Goal: Browse casually: Explore the website without a specific task or goal

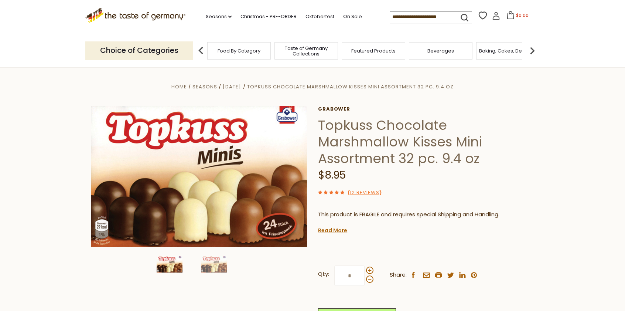
click at [309, 49] on span "Taste of Germany Collections" at bounding box center [306, 50] width 59 height 11
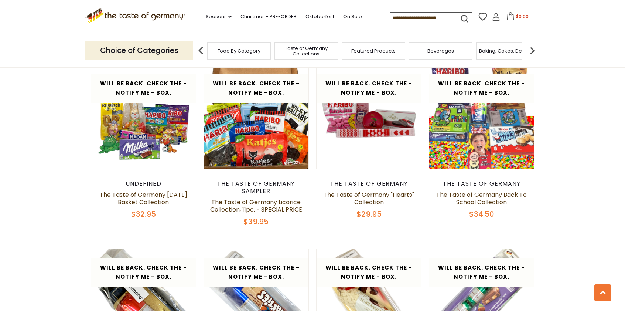
scroll to position [1182, 0]
